Goal: Find specific page/section: Find specific page/section

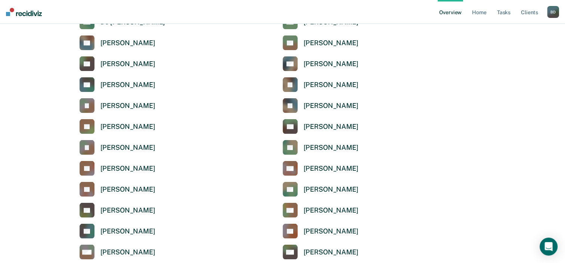
scroll to position [1452, 0]
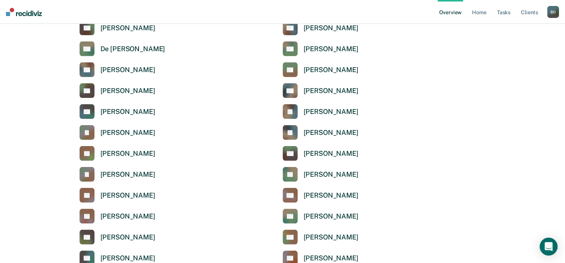
scroll to position [1439, 0]
